Goal: Task Accomplishment & Management: Use online tool/utility

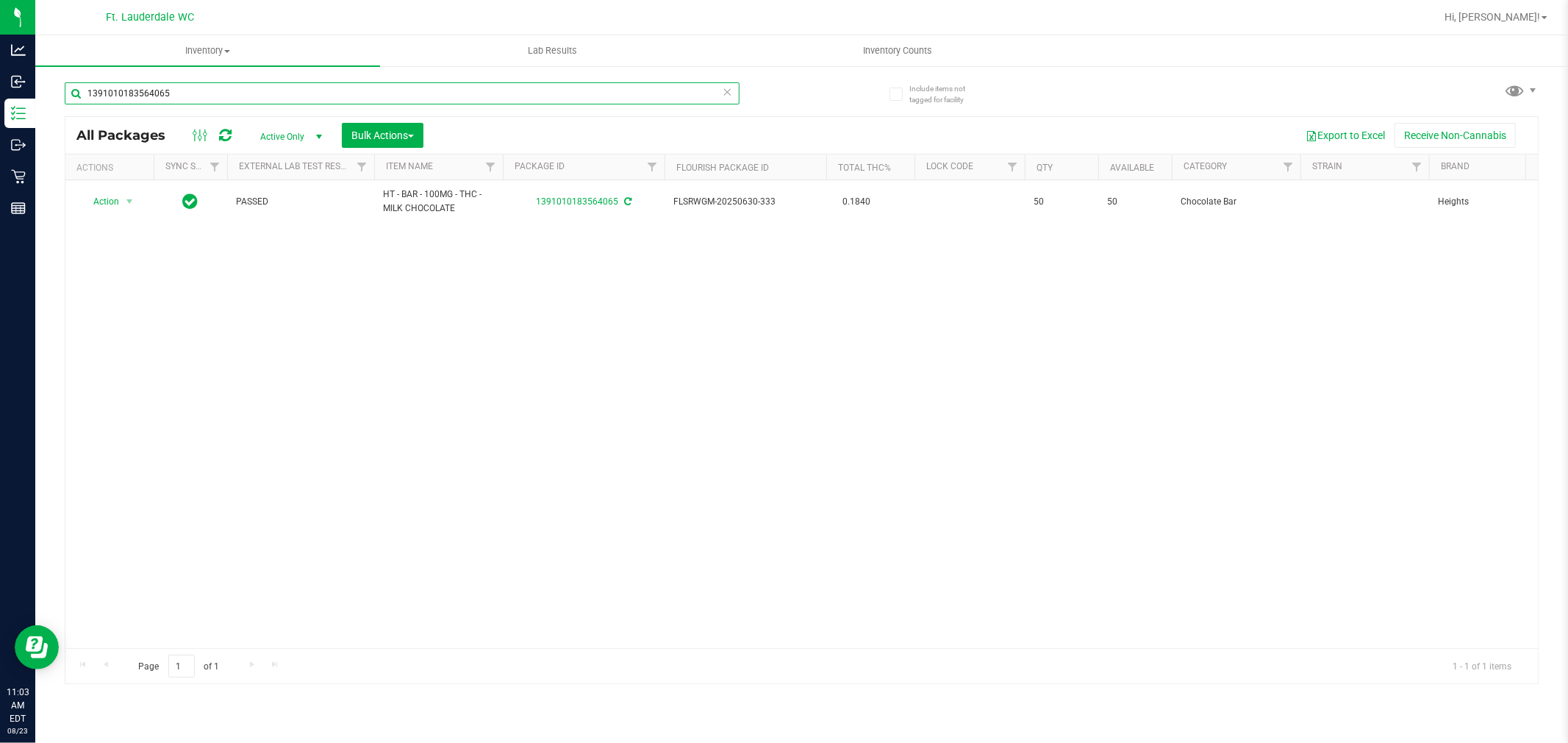
click at [211, 93] on input "1391010183564065" at bounding box center [401, 93] width 675 height 22
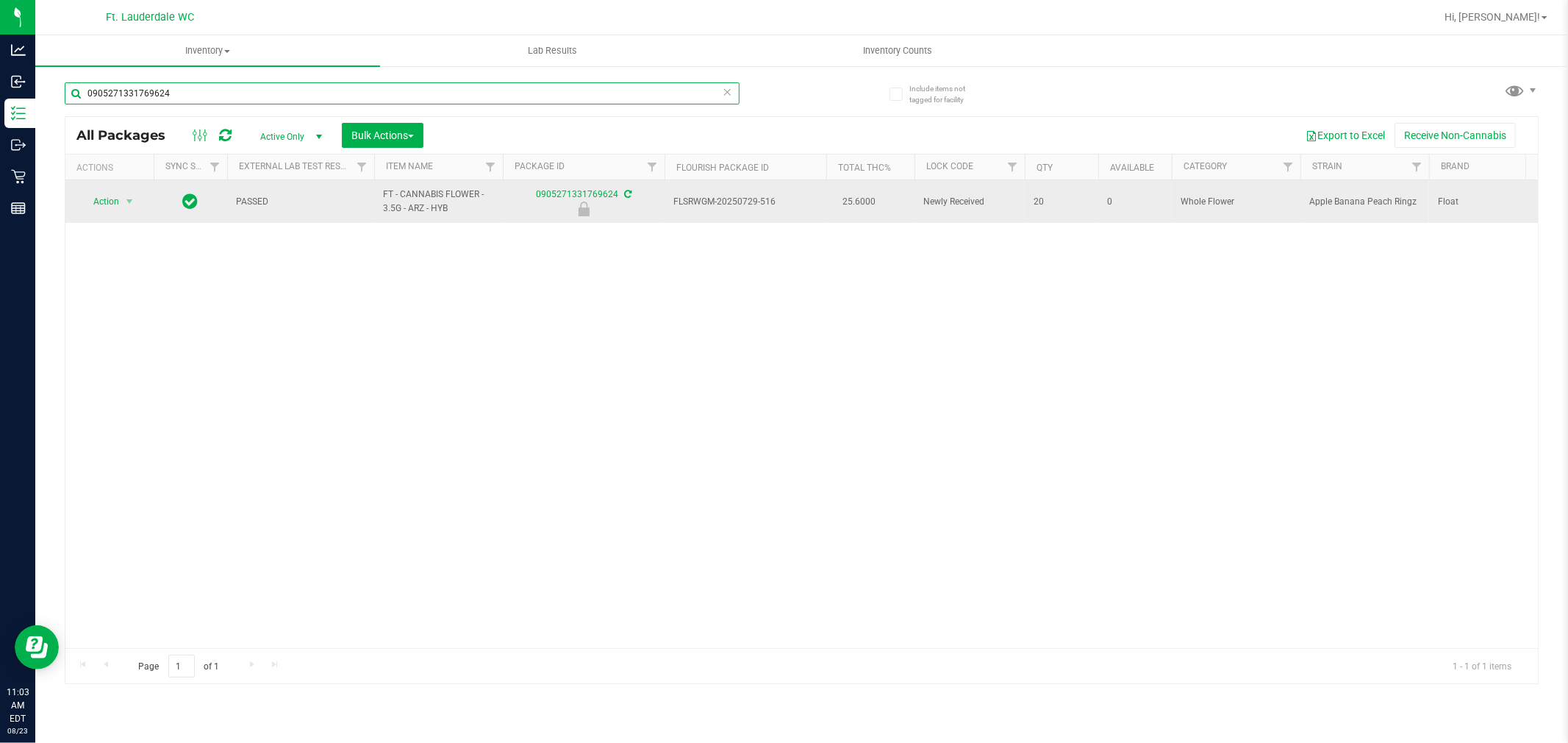
type input "0905271331769624"
click at [105, 214] on td "Action Action Edit attributes Global inventory Locate package Package audit log…" at bounding box center [109, 201] width 88 height 42
click at [107, 212] on td "Action Action Edit attributes Global inventory Locate package Package audit log…" at bounding box center [109, 201] width 88 height 42
click at [114, 206] on span "Action" at bounding box center [100, 201] width 40 height 20
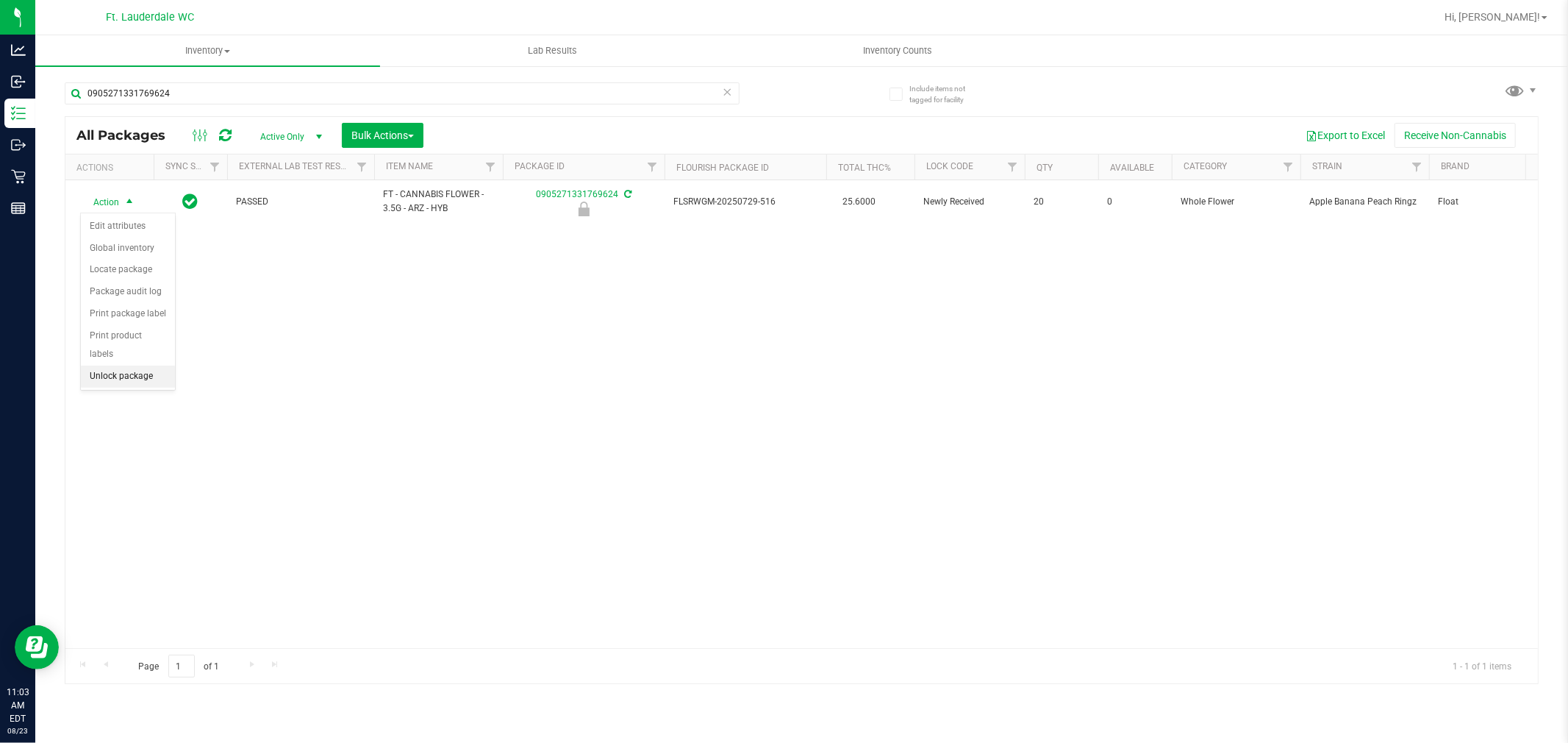
click at [134, 370] on li "Unlock package" at bounding box center [128, 376] width 94 height 22
